Goal: Download file/media

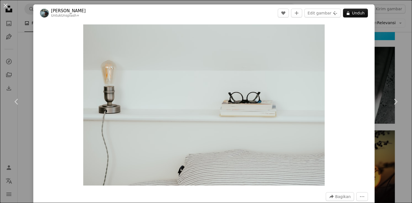
scroll to position [995, 0]
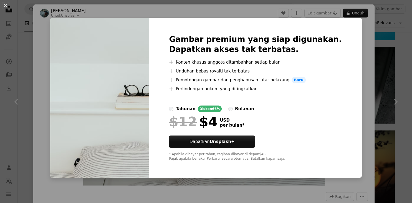
click at [406, 72] on div "An X shape Gambar premium yang siap digunakan. Dapatkan akses tak terbatas. A p…" at bounding box center [206, 101] width 412 height 203
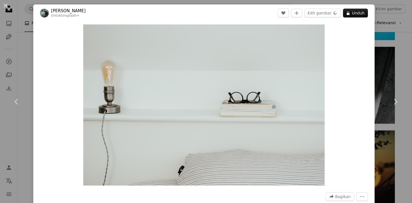
click at [399, 42] on div "An X shape Chevron left Chevron right [PERSON_NAME] Untuk Unsplash+ A heart A p…" at bounding box center [206, 101] width 412 height 203
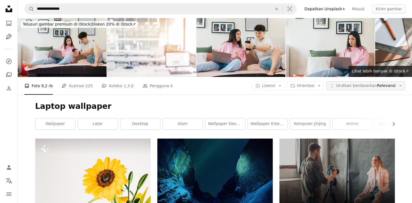
click at [374, 87] on span "Urutkan berdasarkan" at bounding box center [356, 85] width 41 height 4
click at [359, 121] on span "Terbaru" at bounding box center [362, 120] width 34 height 6
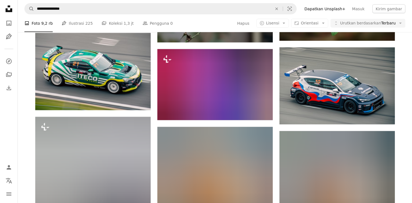
scroll to position [3279, 0]
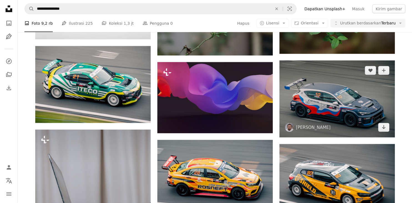
click at [323, 99] on img at bounding box center [336, 98] width 115 height 77
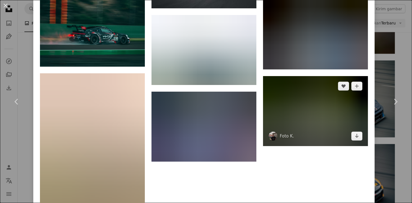
scroll to position [1264, 0]
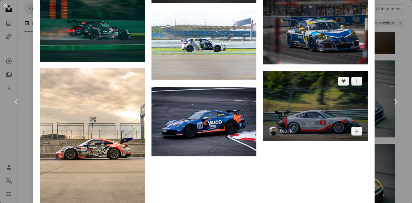
click at [317, 126] on img at bounding box center [315, 106] width 105 height 70
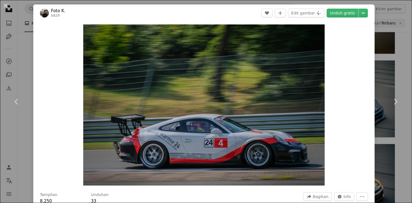
click at [397, 42] on div "An X shape Chevron left Chevron right Foto K. b829 A heart A plus sign Edit gam…" at bounding box center [206, 101] width 412 height 203
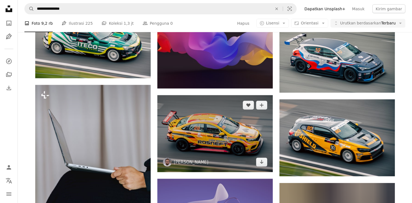
scroll to position [3367, 0]
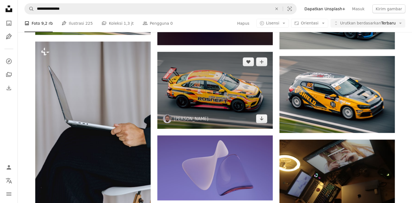
click at [236, 93] on img at bounding box center [214, 90] width 115 height 77
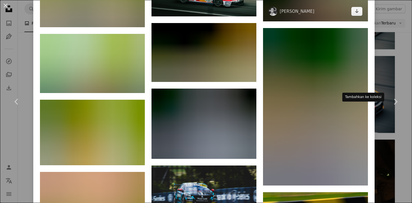
scroll to position [732, 0]
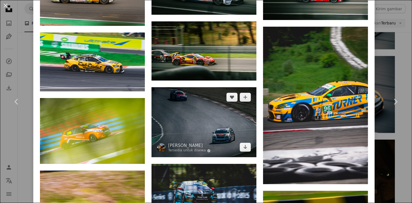
click at [229, 136] on img at bounding box center [203, 122] width 105 height 70
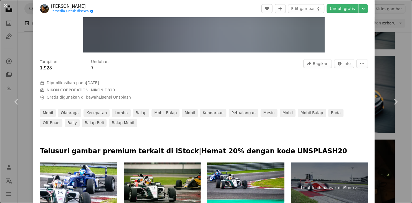
scroll to position [266, 0]
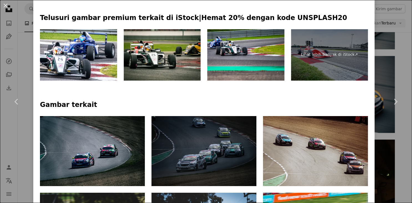
click at [407, 57] on div "An X shape Chevron left Chevron right [PERSON_NAME] Tersedia untuk disewa A che…" at bounding box center [206, 101] width 412 height 203
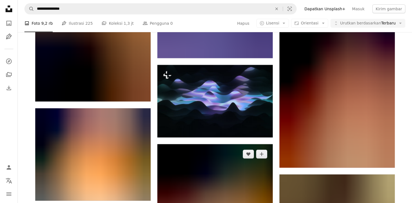
scroll to position [3777, 0]
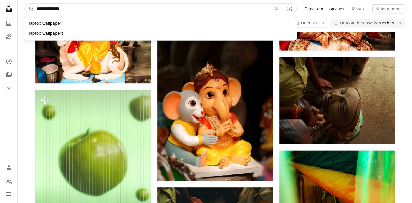
drag, startPoint x: 83, startPoint y: 6, endPoint x: 10, endPoint y: 5, distance: 72.9
click at [34, 5] on input "**********" at bounding box center [152, 9] width 236 height 11
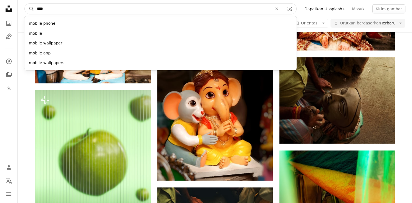
type input "*****"
click button "A magnifying glass" at bounding box center [29, 9] width 9 height 11
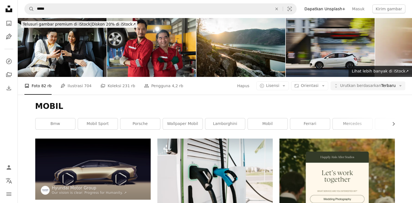
click at [326, 42] on img at bounding box center [330, 47] width 89 height 59
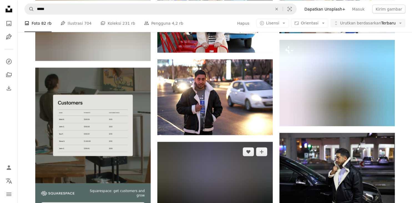
scroll to position [1083, 0]
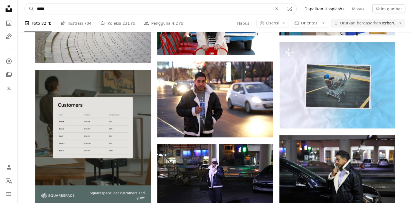
click at [79, 7] on input "*****" at bounding box center [152, 9] width 236 height 11
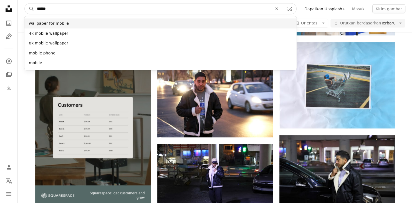
type input "******"
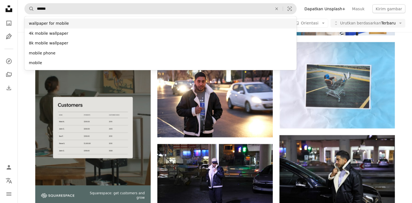
click at [66, 27] on div "wallpaper for mobile" at bounding box center [160, 24] width 272 height 10
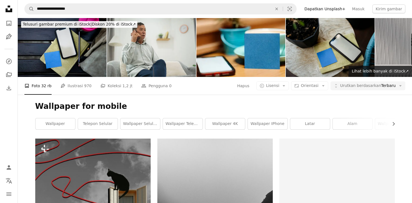
scroll to position [117, 0]
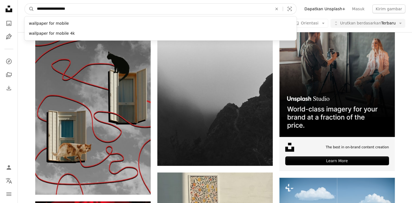
drag, startPoint x: 91, startPoint y: 9, endPoint x: 62, endPoint y: 6, distance: 29.8
click at [62, 6] on input "**********" at bounding box center [152, 9] width 236 height 11
type input "**********"
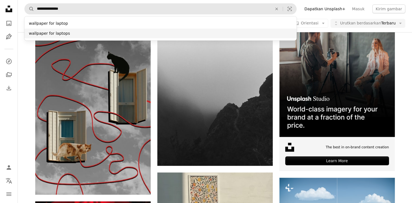
click at [62, 35] on div "wallpaper for laptops" at bounding box center [160, 34] width 272 height 10
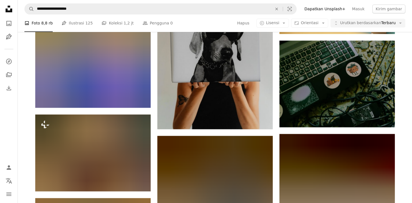
scroll to position [468, 0]
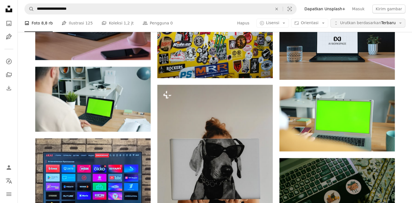
click at [363, 22] on span "Urutkan berdasarkan" at bounding box center [360, 23] width 41 height 4
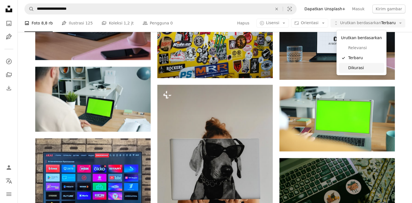
click at [354, 67] on span "Dikurasi" at bounding box center [365, 68] width 34 height 6
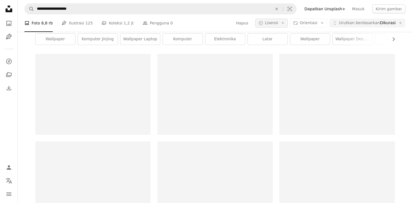
scroll to position [117, 0]
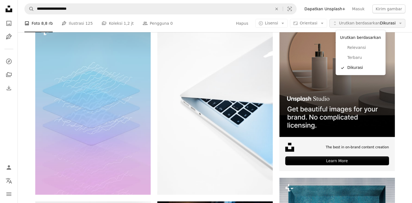
click at [363, 22] on span "Urutkan berdasarkan" at bounding box center [359, 23] width 41 height 4
click at [358, 51] on link "Relevansi" at bounding box center [360, 48] width 45 height 10
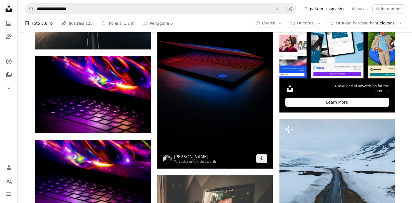
scroll to position [293, 0]
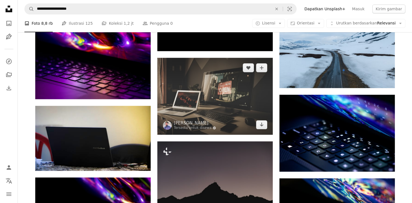
click at [218, 93] on img at bounding box center [214, 96] width 115 height 77
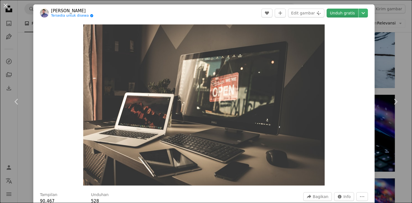
click at [355, 13] on link "Unduh gratis" at bounding box center [342, 13] width 32 height 9
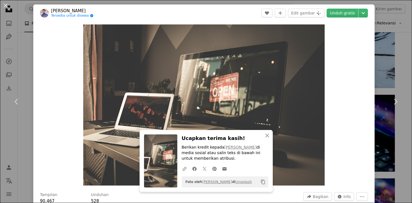
scroll to position [192, 0]
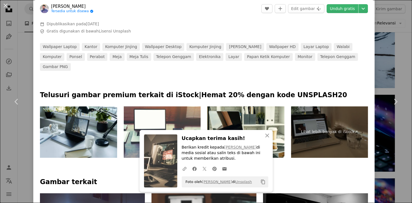
click at [403, 40] on div "An X shape Chevron left Chevron right [PERSON_NAME] Tersedia untuk disewa A che…" at bounding box center [206, 101] width 412 height 203
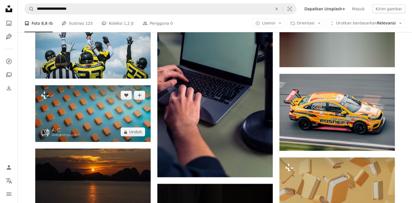
scroll to position [1991, 0]
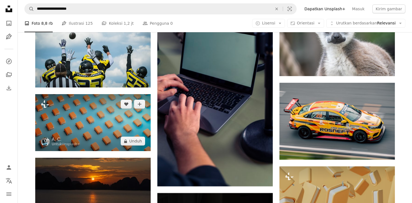
click at [78, 117] on img at bounding box center [92, 122] width 115 height 57
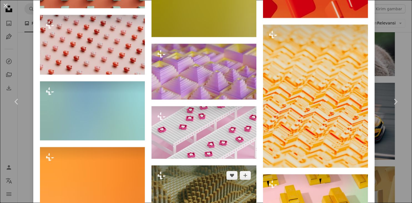
scroll to position [1165, 0]
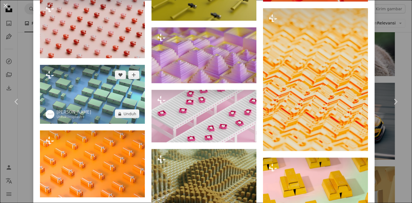
click at [93, 100] on img at bounding box center [92, 94] width 105 height 59
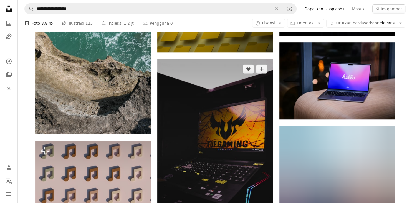
scroll to position [3982, 0]
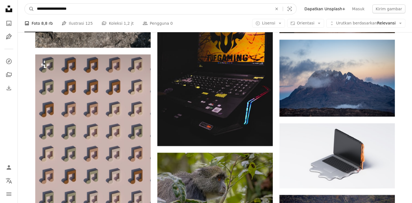
drag, startPoint x: 97, startPoint y: 10, endPoint x: -14, endPoint y: 8, distance: 111.2
click at [34, 8] on input "**********" at bounding box center [152, 9] width 236 height 11
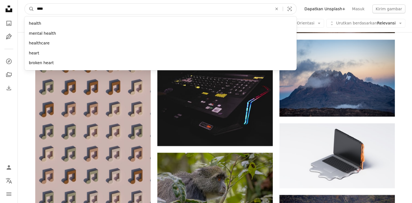
type input "*****"
click button "A magnifying glass" at bounding box center [29, 9] width 9 height 11
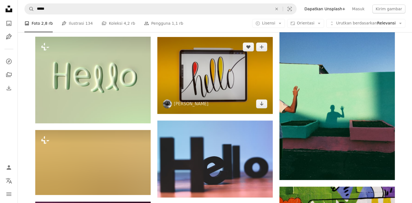
scroll to position [248, 0]
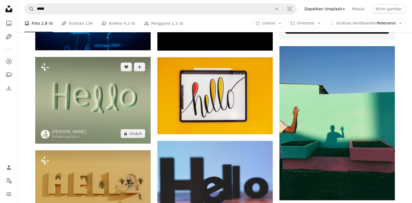
click at [110, 108] on img at bounding box center [92, 100] width 115 height 87
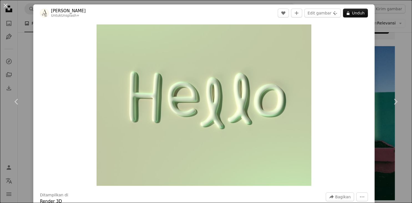
click at [389, 62] on div "An X shape Chevron left Chevron right [PERSON_NAME] Untuk Unsplash+ A heart A p…" at bounding box center [206, 101] width 412 height 203
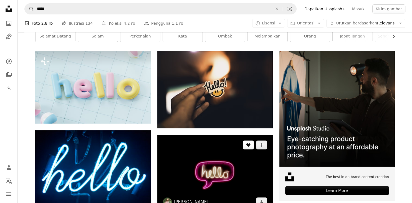
scroll to position [131, 0]
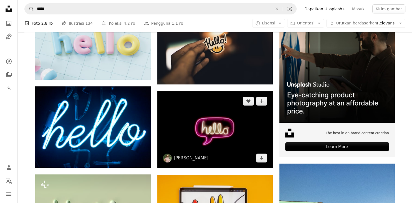
click at [200, 133] on img at bounding box center [214, 129] width 115 height 77
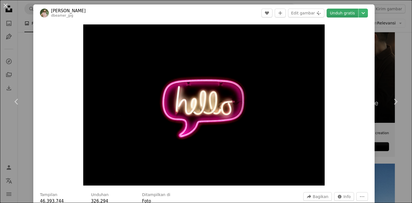
click at [352, 12] on link "Unduh gratis" at bounding box center [342, 13] width 32 height 9
